Goal: Check status: Check status

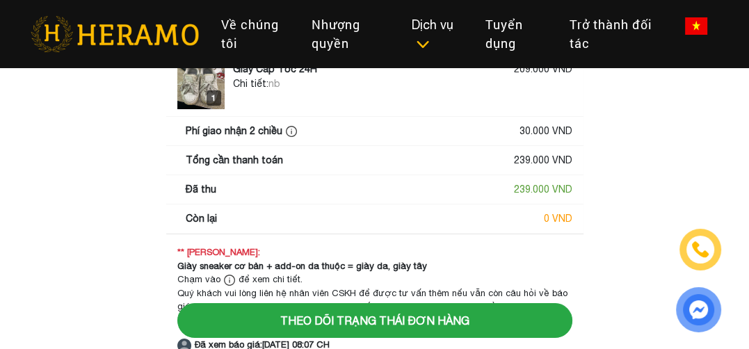
scroll to position [70, 0]
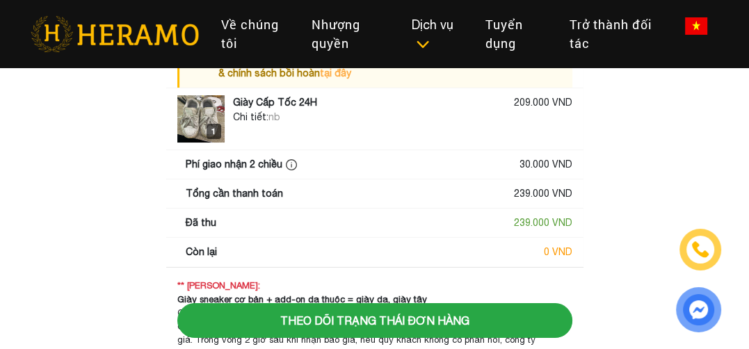
click at [58, 207] on main "Xem báo giá chi tiết Hiện tại đơn hàng không áp dụng gói an tâm. Giá trị bồi ho…" at bounding box center [374, 196] width 749 height 381
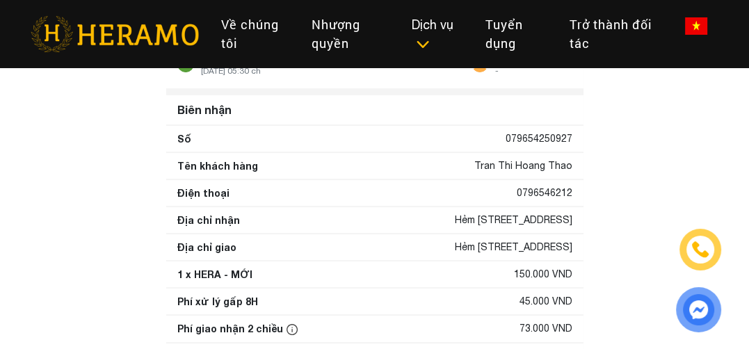
scroll to position [139, 0]
